Goal: Task Accomplishment & Management: Manage account settings

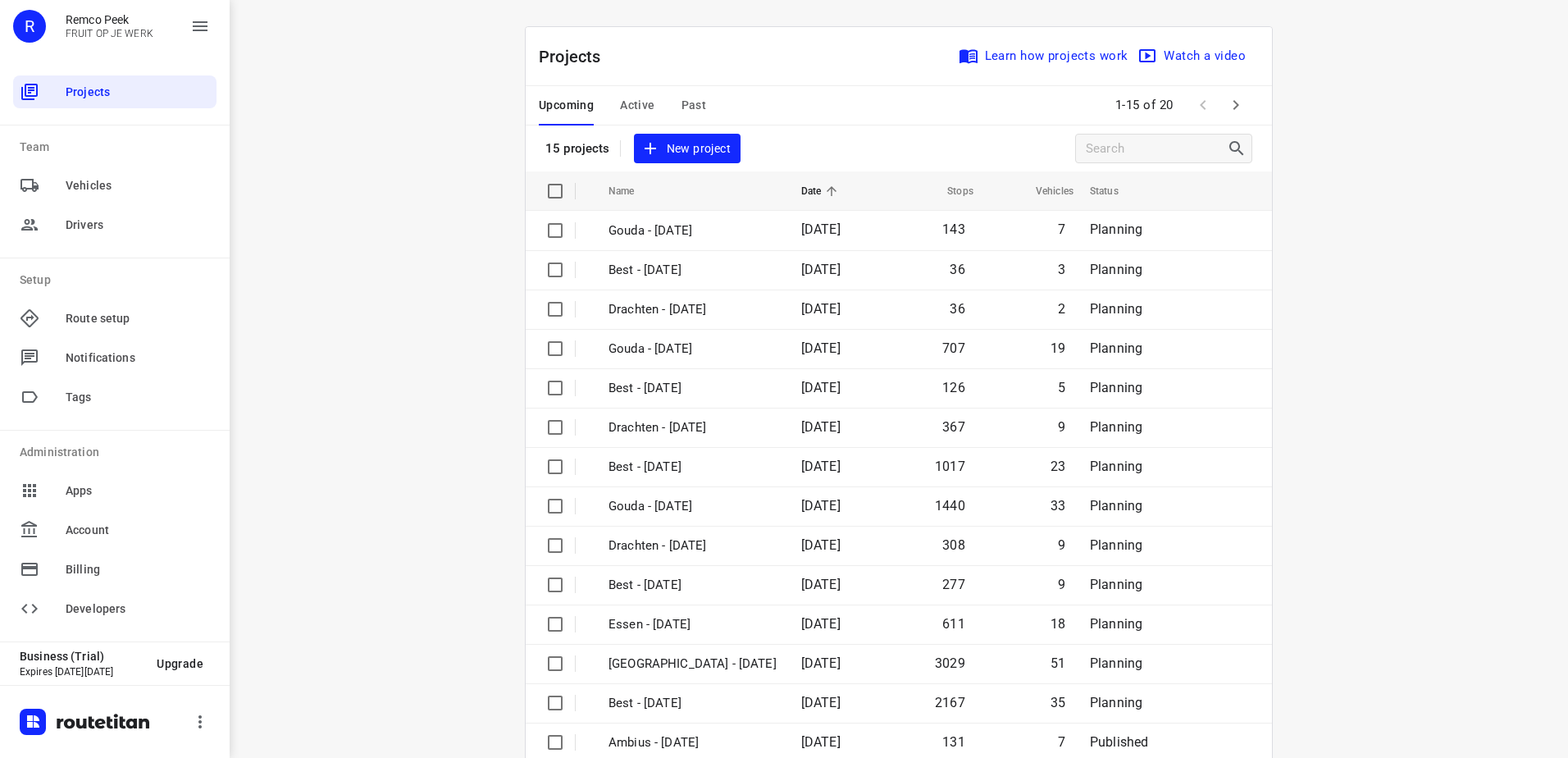
click at [648, 104] on div "Upcoming Active Past" at bounding box center [634, 106] width 193 height 39
click at [646, 102] on span "Active" at bounding box center [637, 106] width 34 height 21
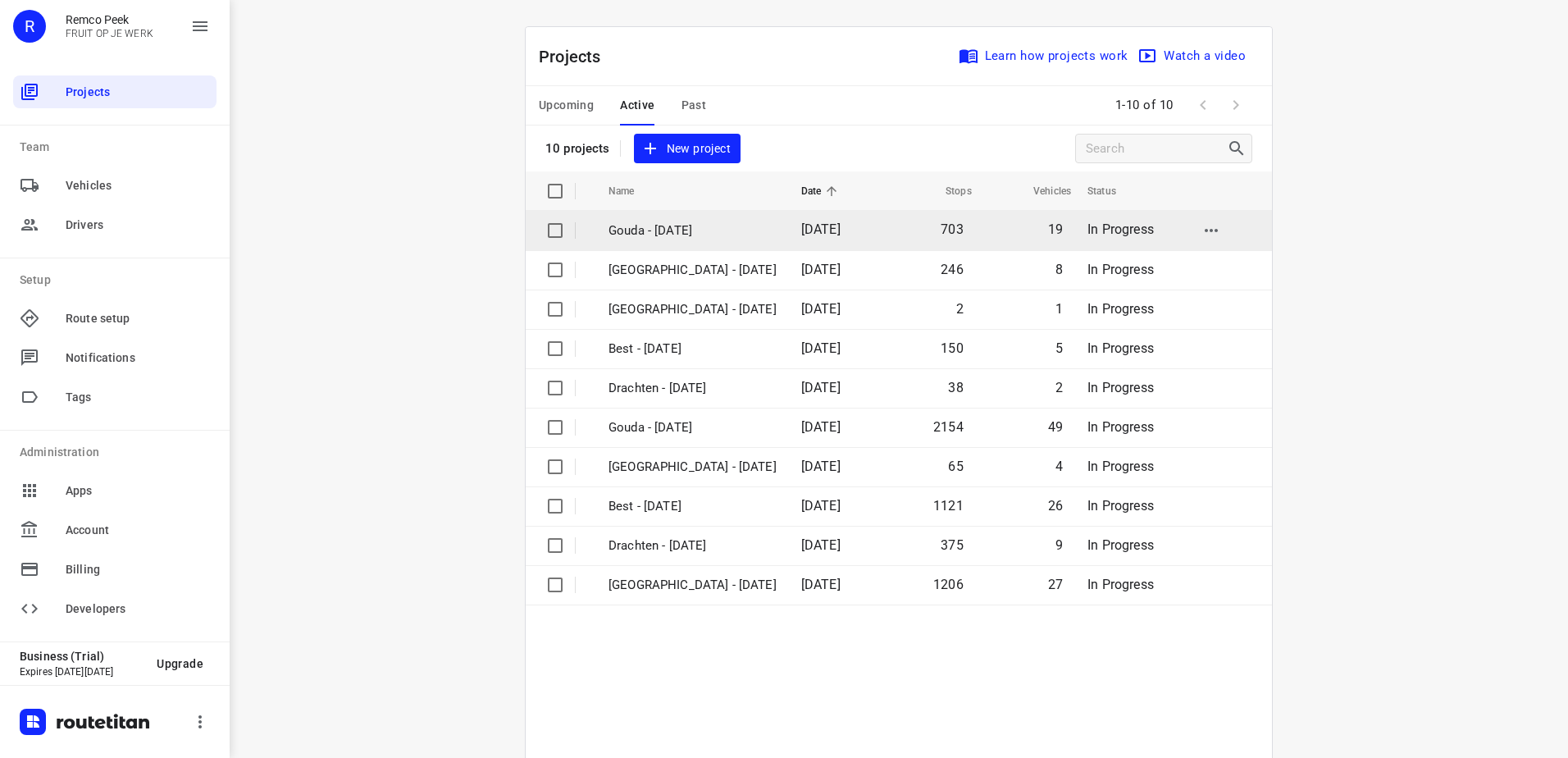
click at [728, 237] on p "Gouda - [DATE]" at bounding box center [692, 231] width 168 height 19
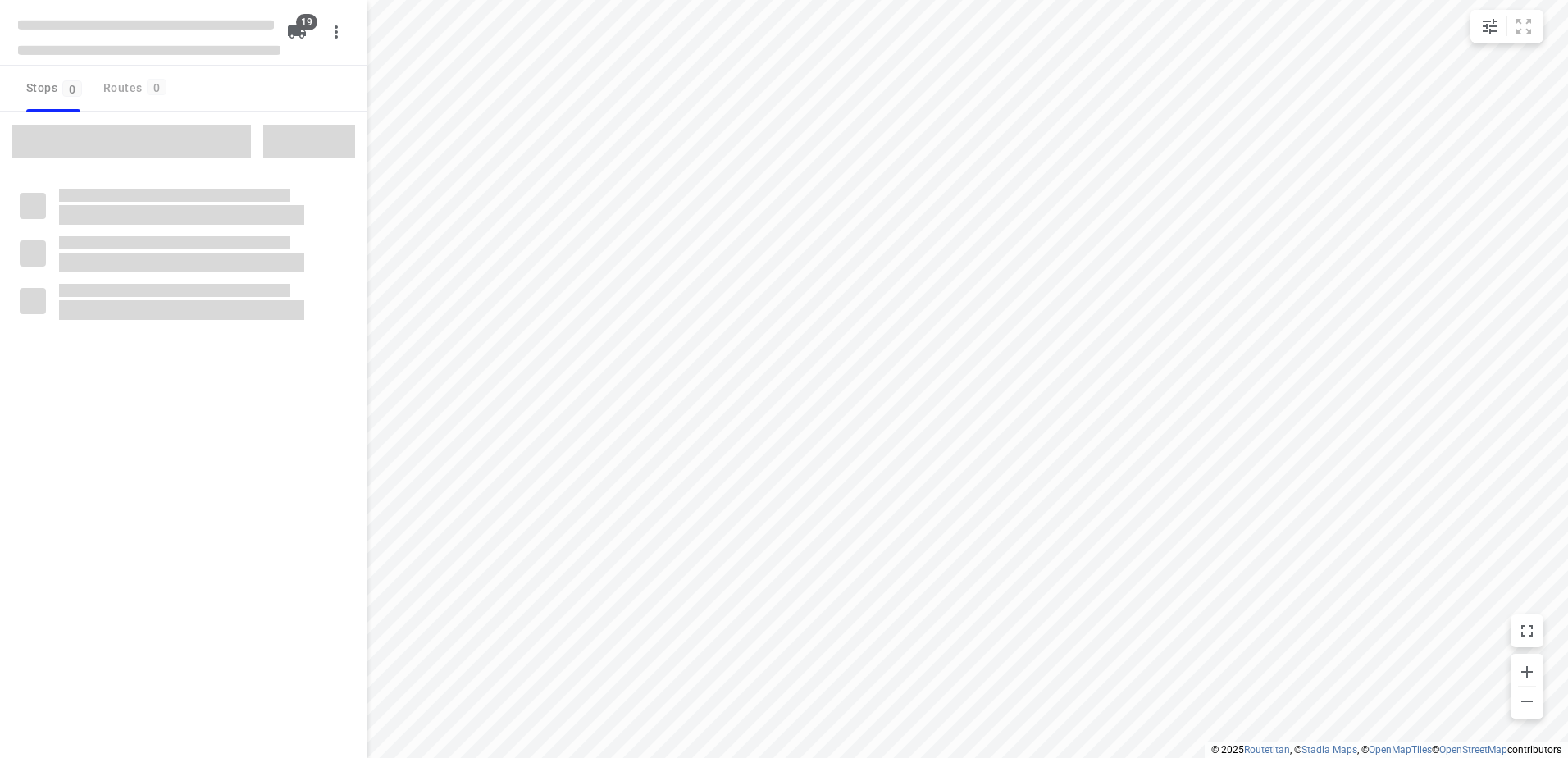
checkbox input "true"
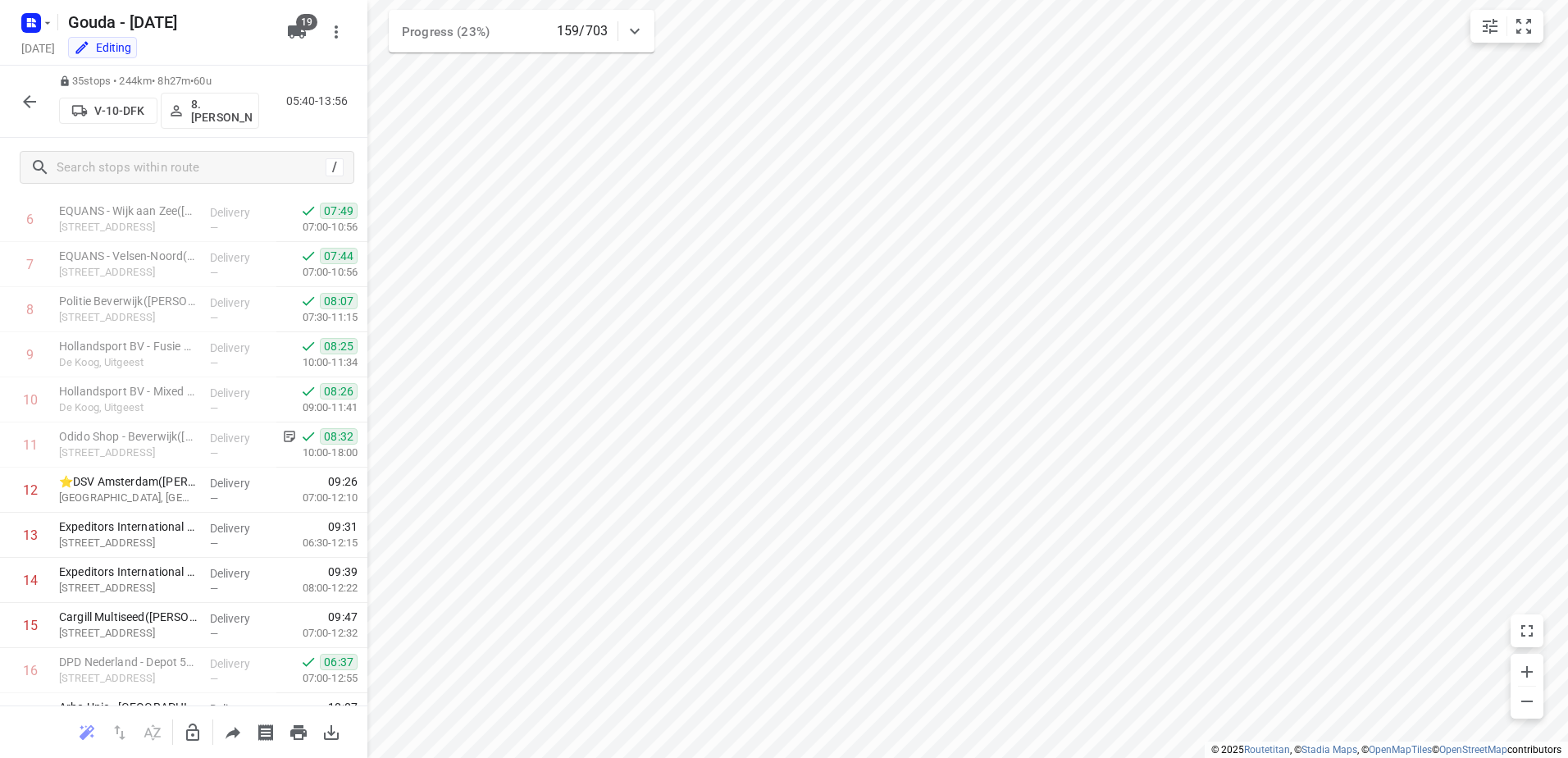
scroll to position [328, 0]
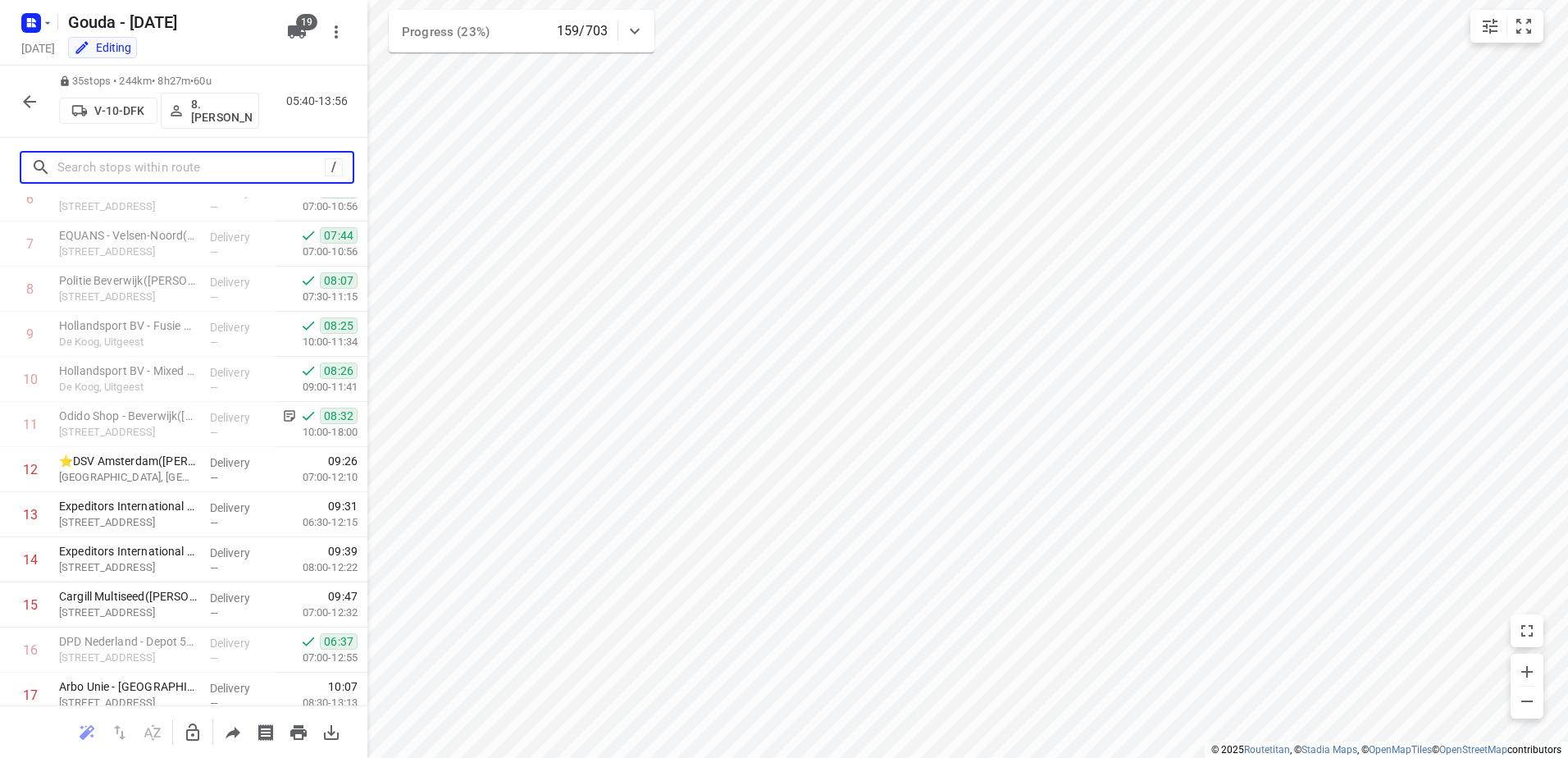
click at [223, 159] on input "text" at bounding box center [190, 167] width 267 height 26
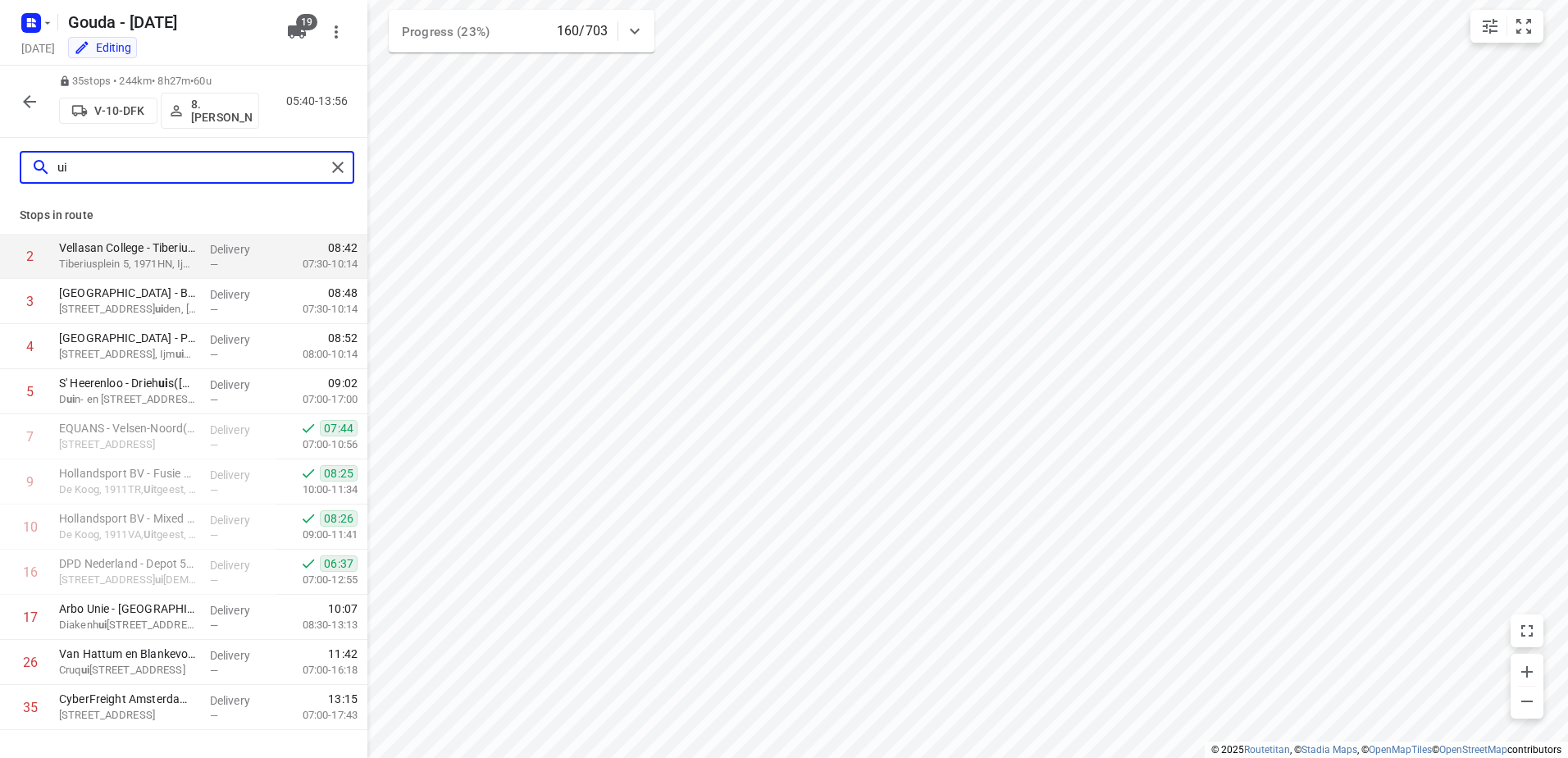
scroll to position [0, 0]
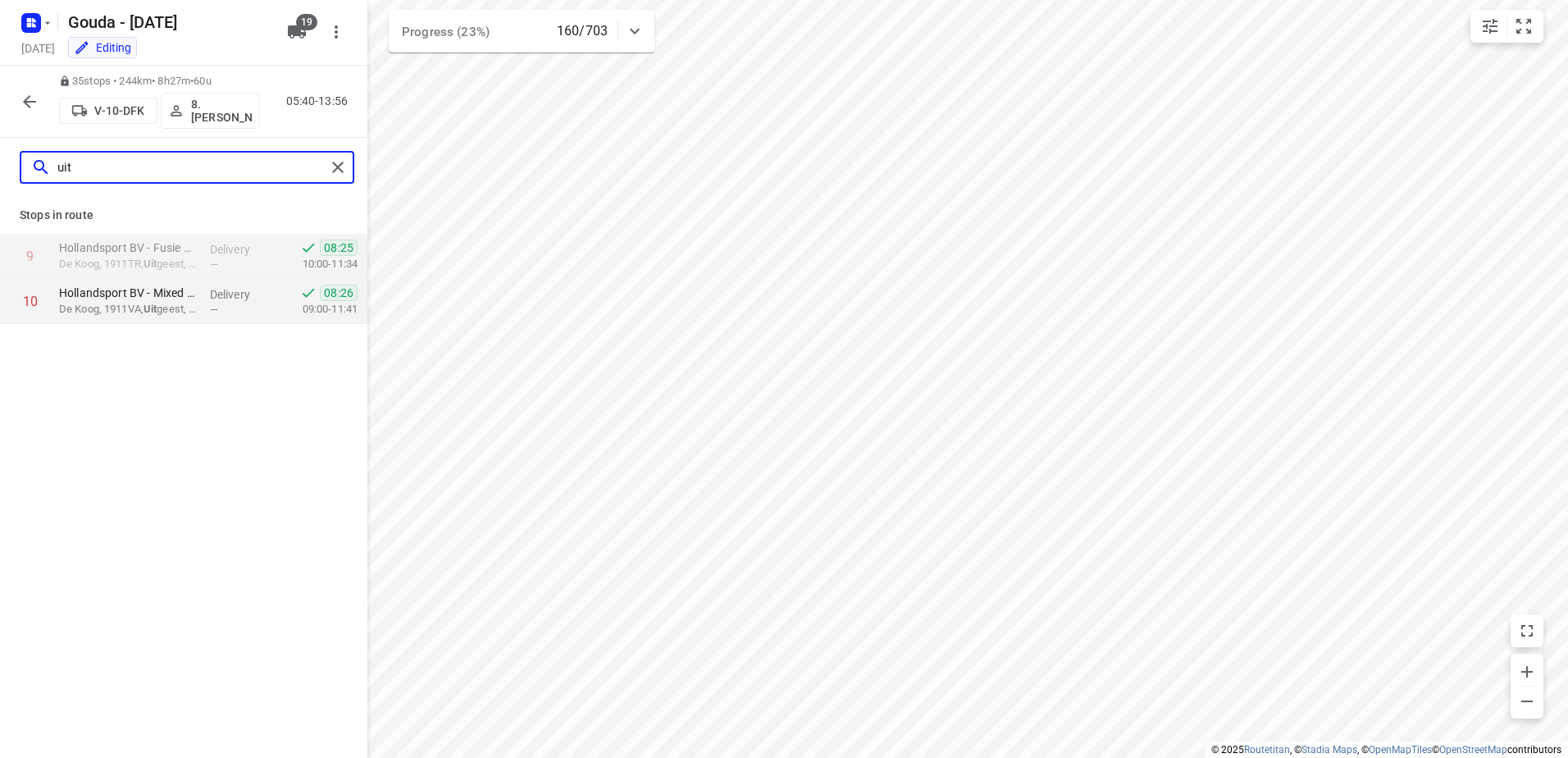
type input "uit"
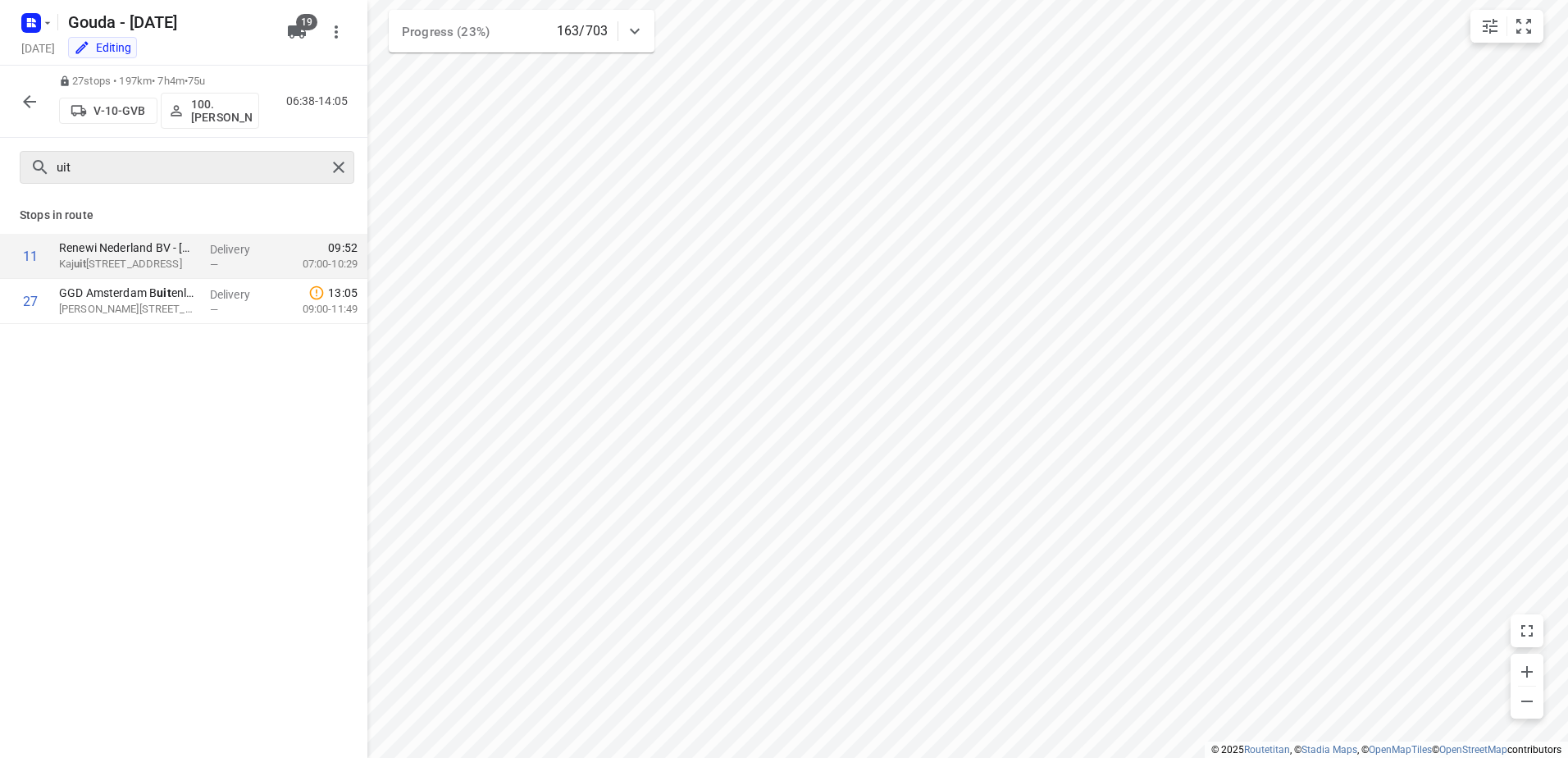
click at [348, 179] on div at bounding box center [340, 167] width 29 height 25
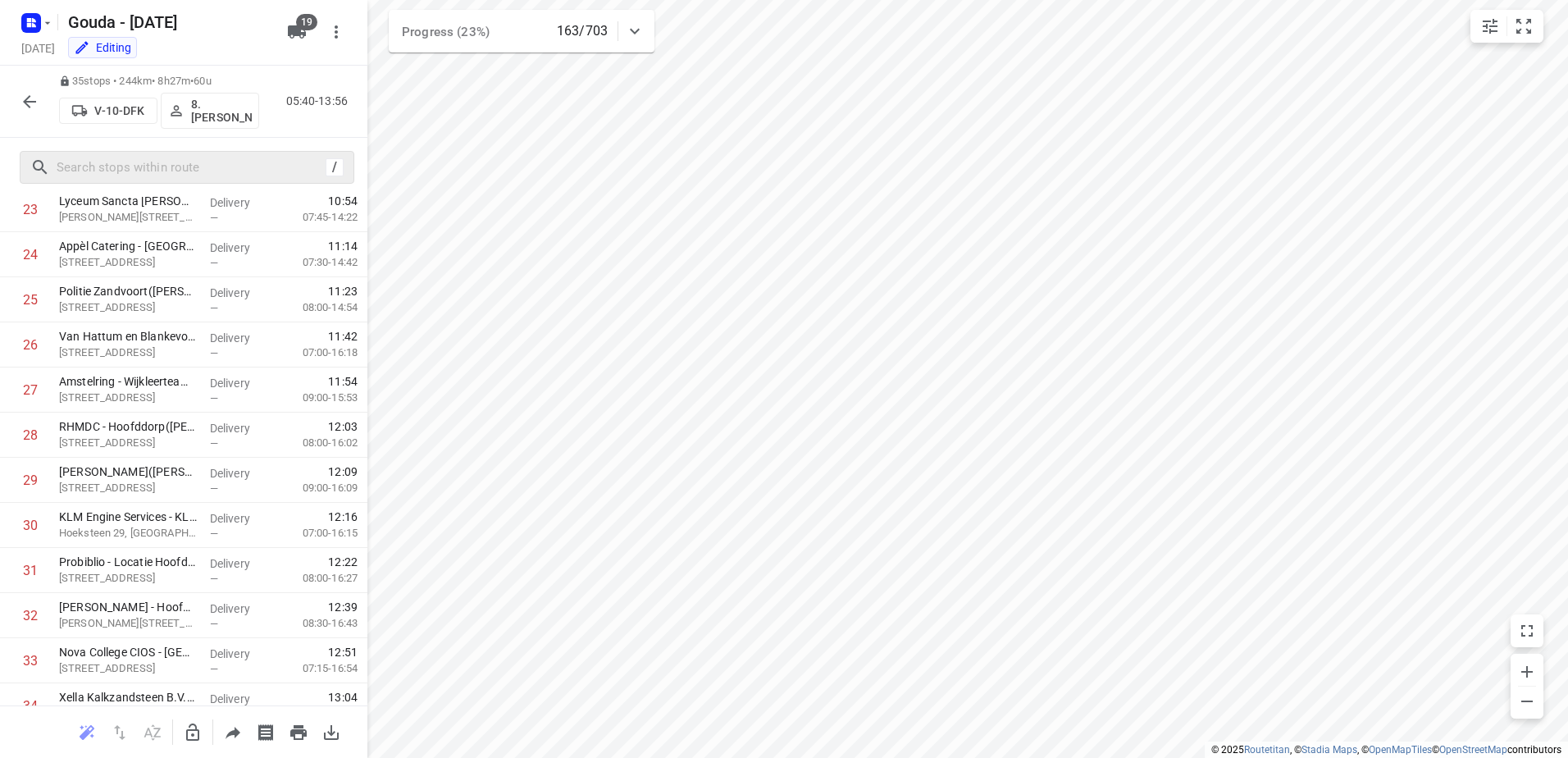
scroll to position [1197, 0]
